Goal: Entertainment & Leisure: Consume media (video, audio)

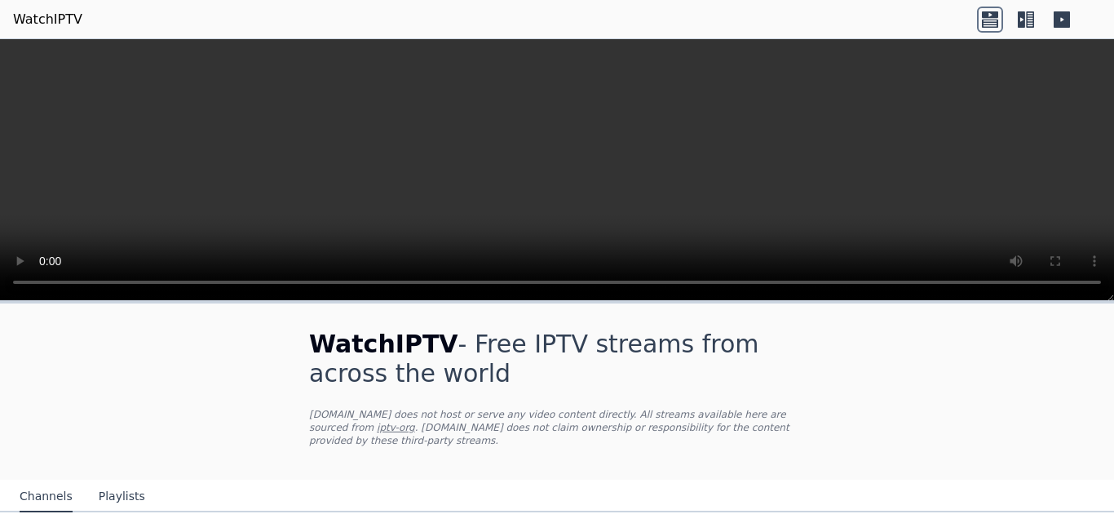
scroll to position [194, 0]
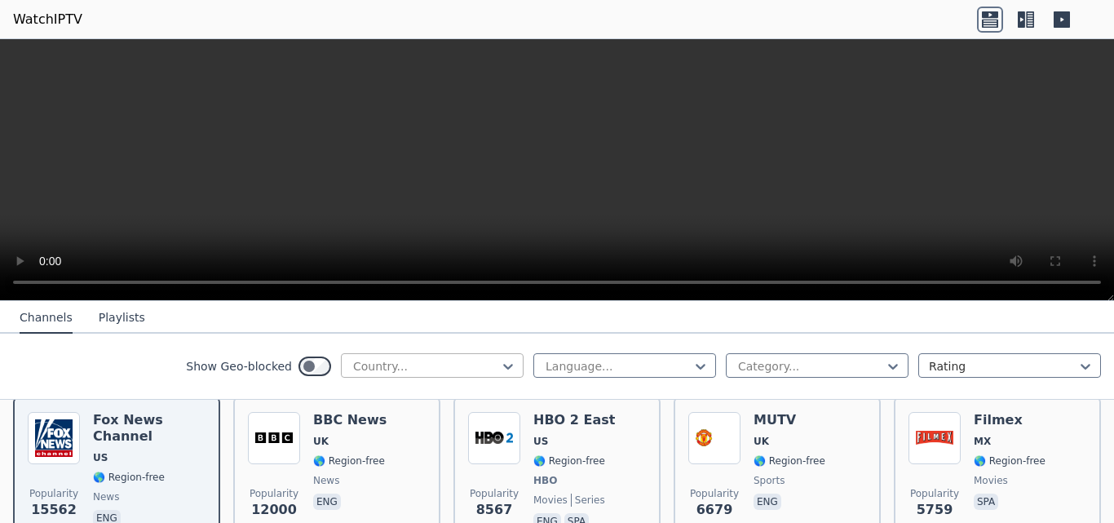
click at [502, 368] on div "Country..." at bounding box center [432, 365] width 183 height 24
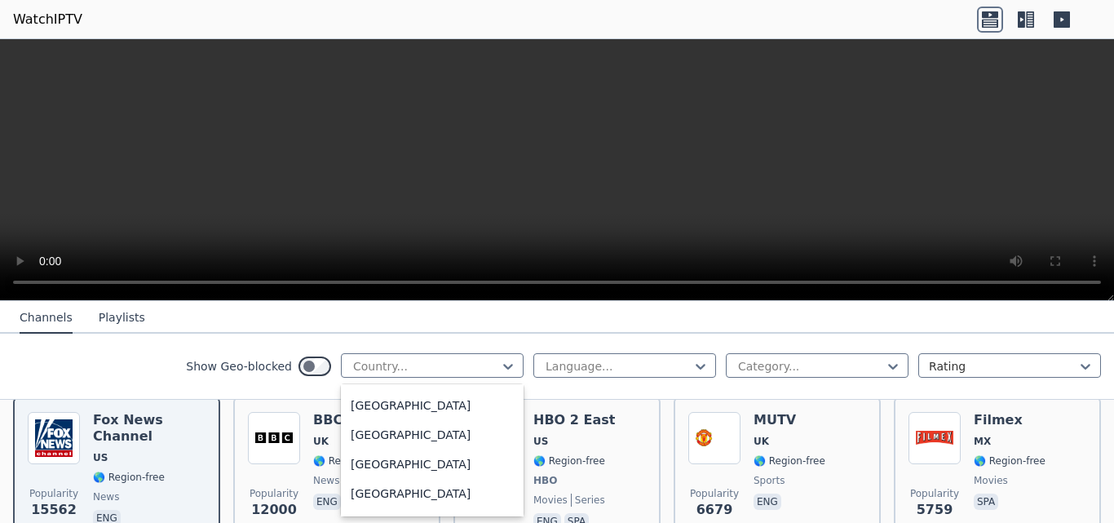
scroll to position [2542, 0]
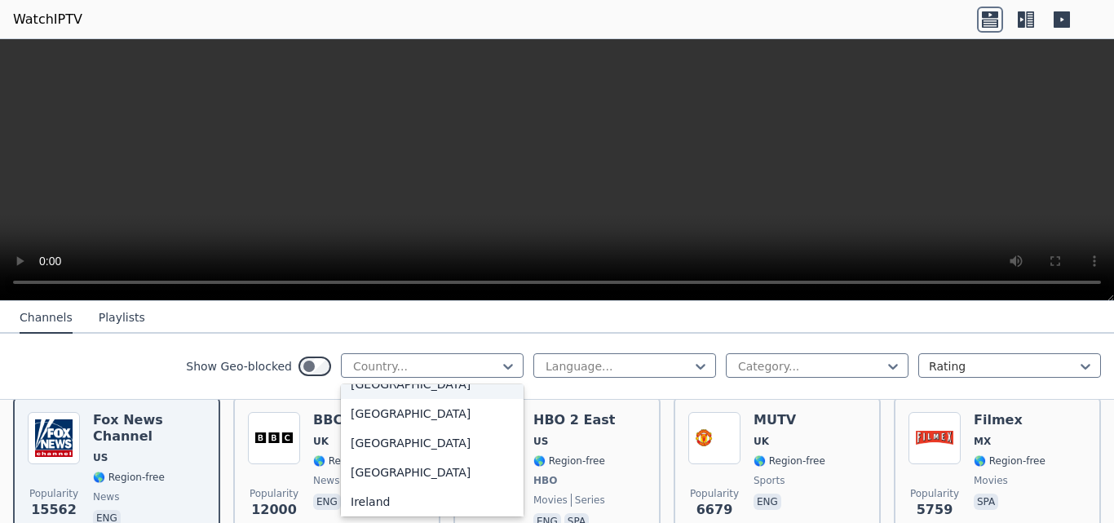
click at [383, 399] on div "[GEOGRAPHIC_DATA]" at bounding box center [432, 383] width 183 height 29
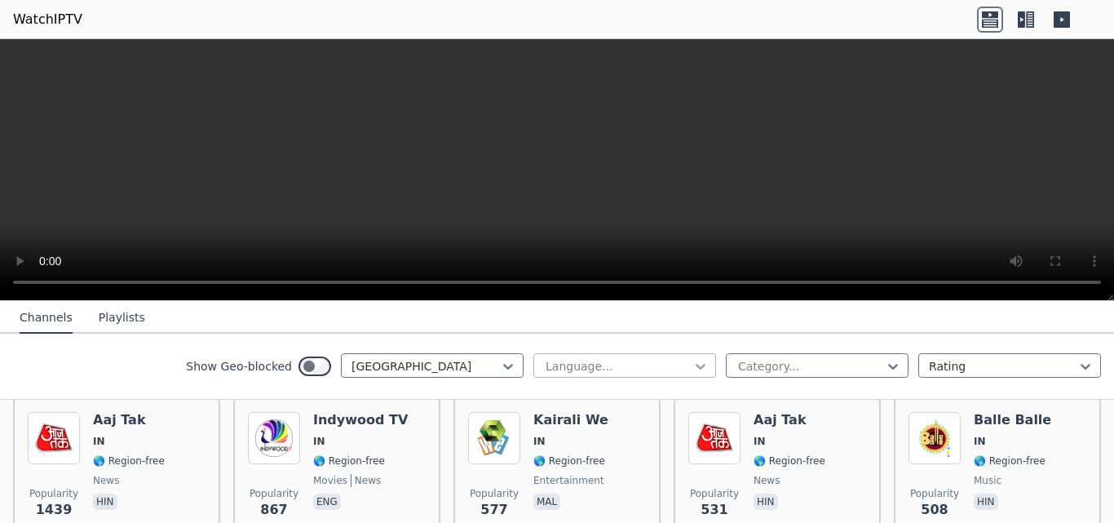
click at [692, 365] on icon at bounding box center [700, 366] width 16 height 16
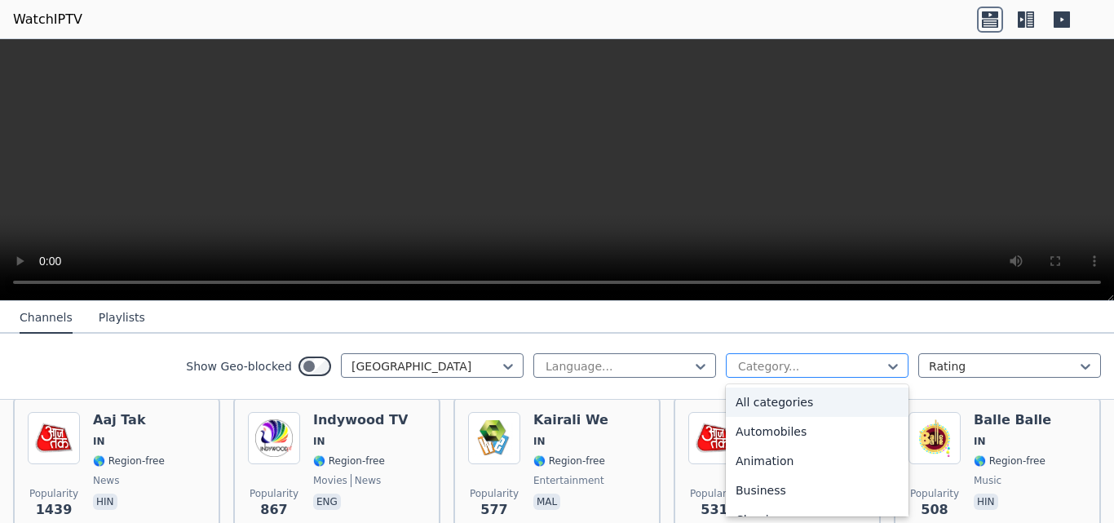
click at [756, 367] on div at bounding box center [810, 366] width 148 height 16
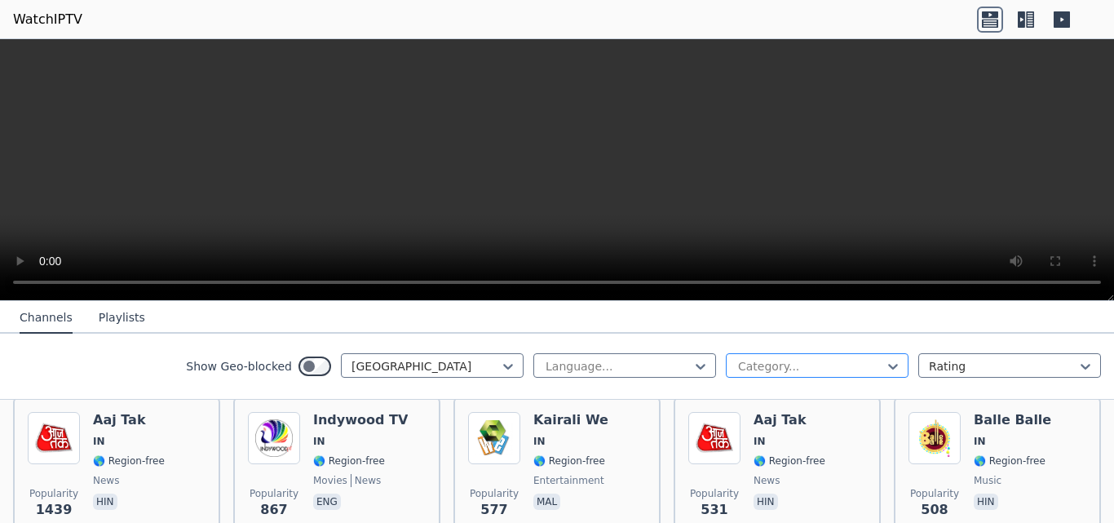
click at [756, 367] on div at bounding box center [810, 366] width 148 height 16
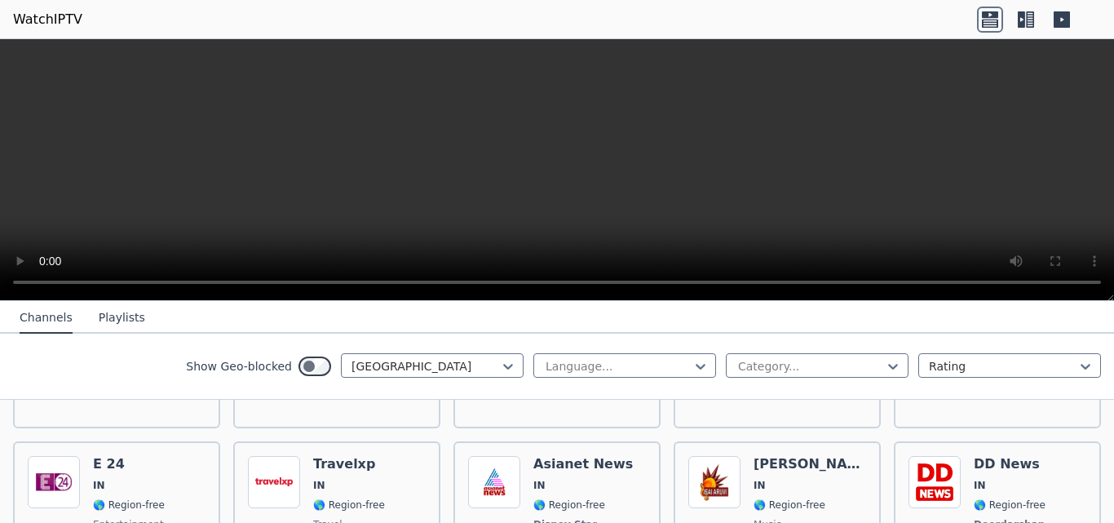
scroll to position [292, 0]
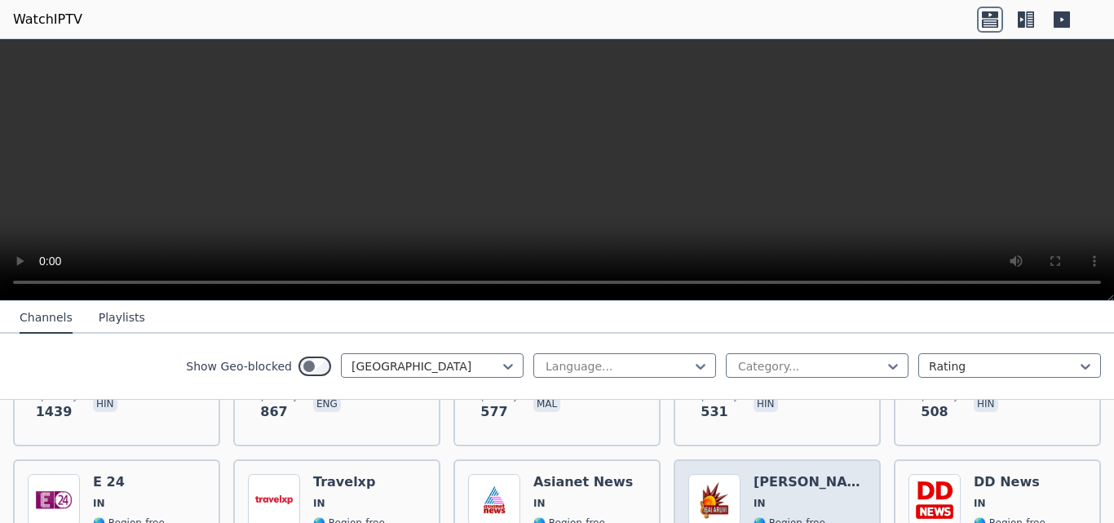
click at [703, 496] on img at bounding box center [714, 500] width 52 height 52
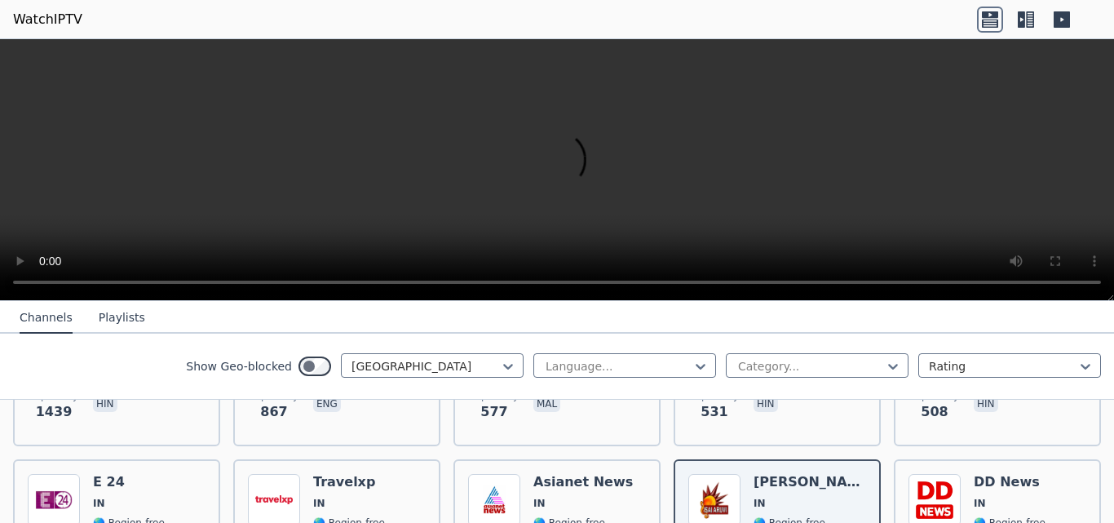
click at [114, 317] on button "Playlists" at bounding box center [122, 317] width 46 height 31
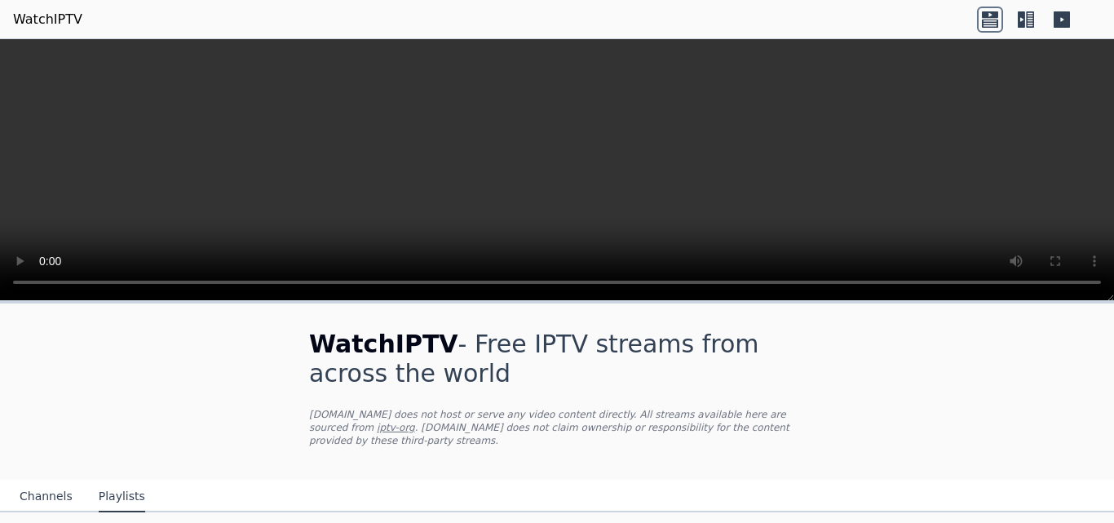
scroll to position [15, 0]
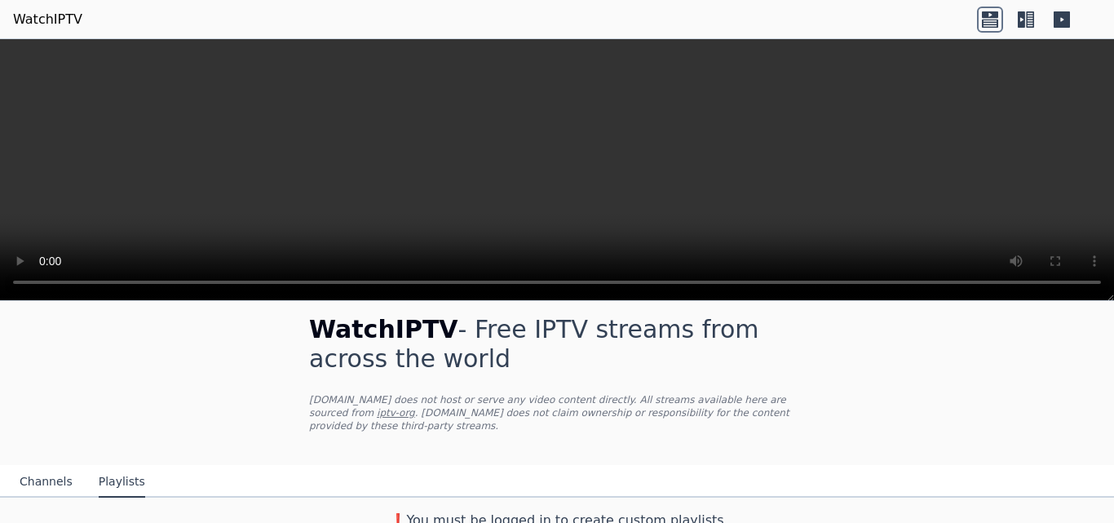
click at [29, 466] on button "Channels" at bounding box center [46, 481] width 53 height 31
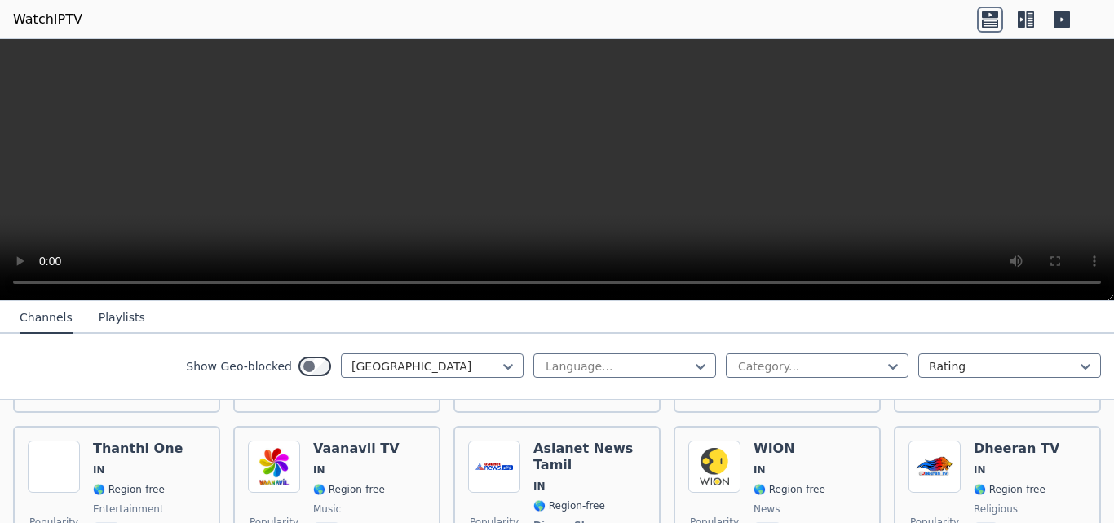
scroll to position [1469, 0]
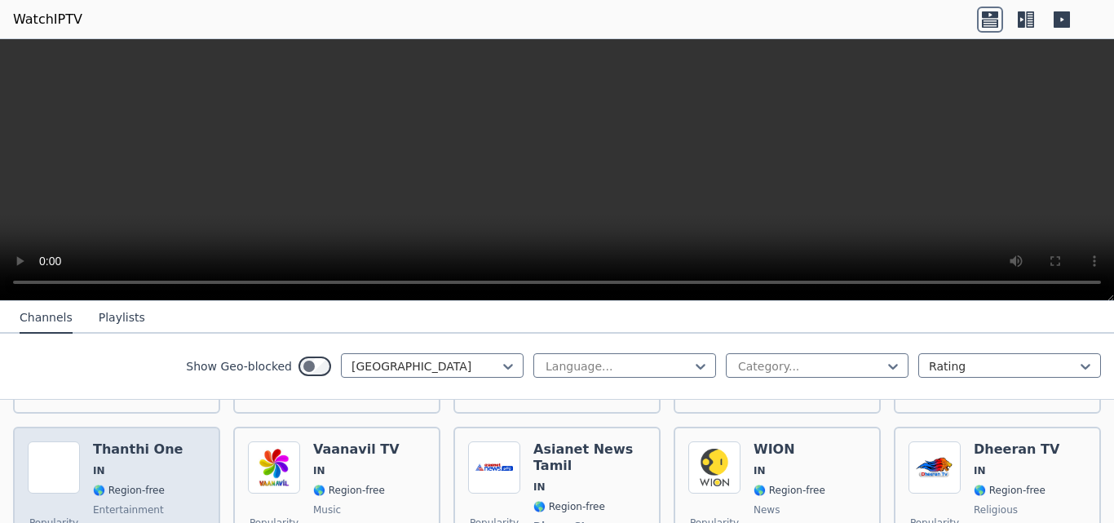
click at [102, 483] on span "🌎 Region-free" at bounding box center [129, 489] width 72 height 13
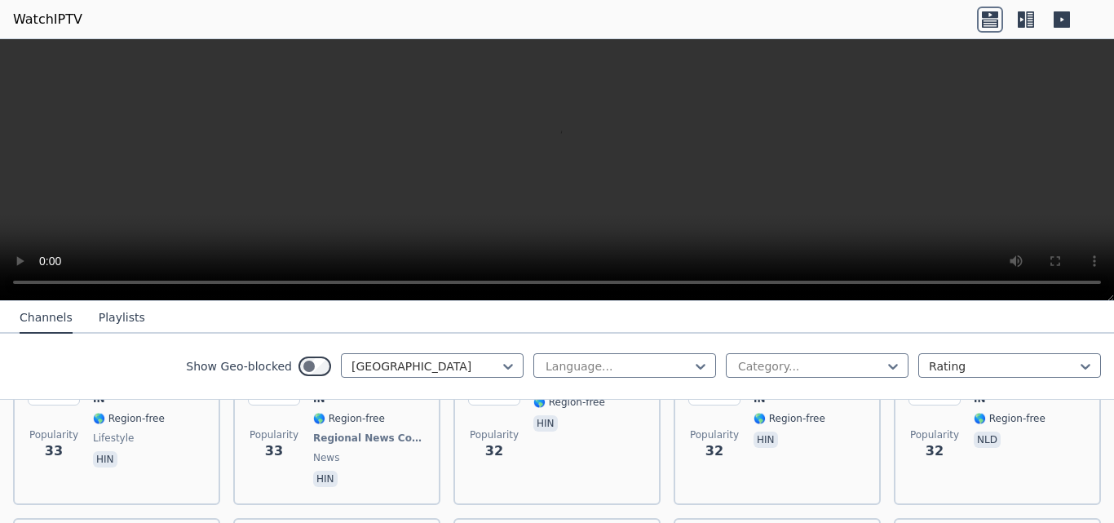
scroll to position [2904, 0]
